Goal: Transaction & Acquisition: Purchase product/service

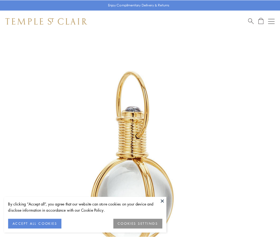
scroll to position [139, 0]
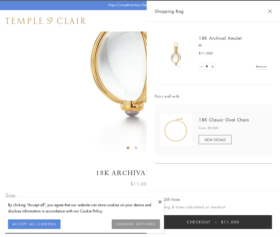
click at [214, 222] on button "Checkout $11,000" at bounding box center [214, 222] width 118 height 14
